Goal: Transaction & Acquisition: Subscribe to service/newsletter

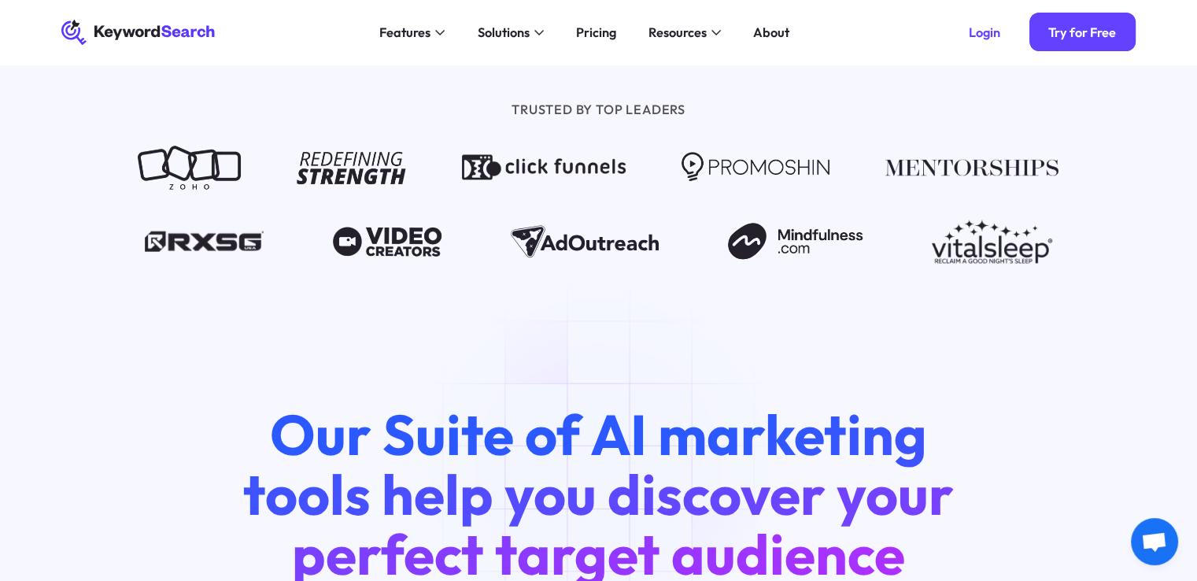
scroll to position [1476, 0]
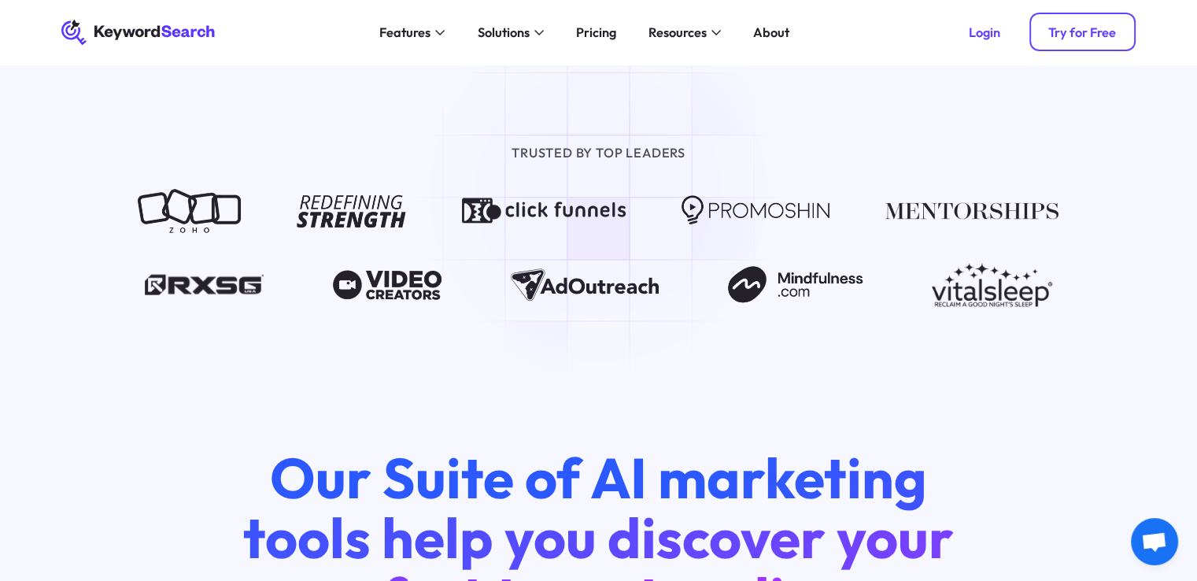
click at [1083, 27] on div "Try for Free" at bounding box center [1083, 32] width 68 height 16
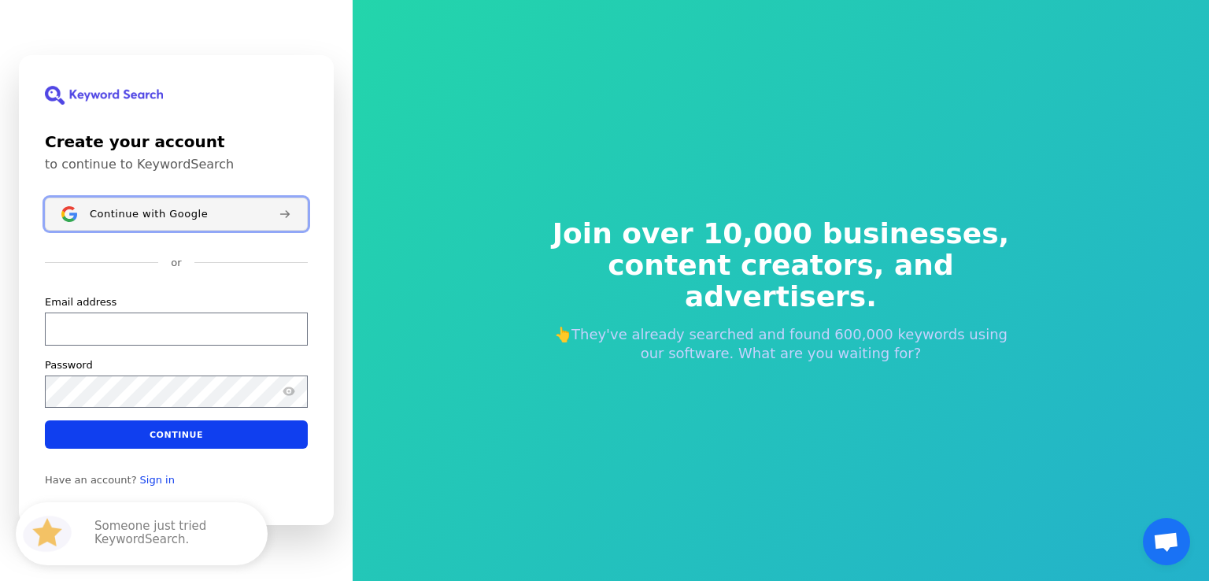
click at [204, 212] on div "Continue with Google" at bounding box center [178, 214] width 176 height 13
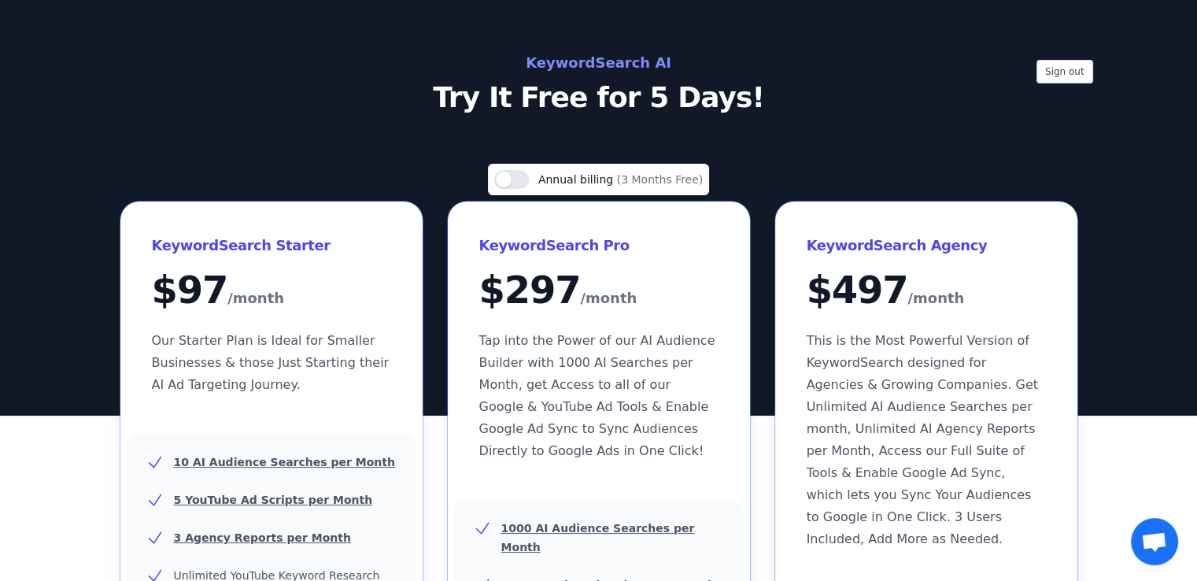
drag, startPoint x: 1206, startPoint y: 109, endPoint x: 1186, endPoint y: 1, distance: 110.6
click at [1186, 1] on html "Sign out KeywordSearch AI Try It Free for 5 Days! Use setting Annual billing (3…" at bounding box center [598, 290] width 1197 height 581
click at [614, 63] on h2 "KeywordSearch AI" at bounding box center [598, 62] width 705 height 25
click at [638, 108] on p "Try It Free for 5 Days!" at bounding box center [598, 97] width 705 height 31
click at [1074, 76] on button "Sign out" at bounding box center [1065, 72] width 57 height 24
